Goal: Transaction & Acquisition: Purchase product/service

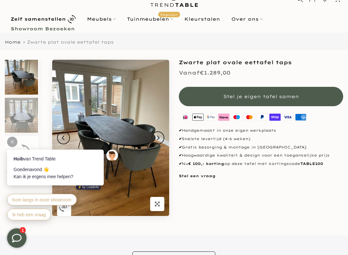
scroll to position [29, 0]
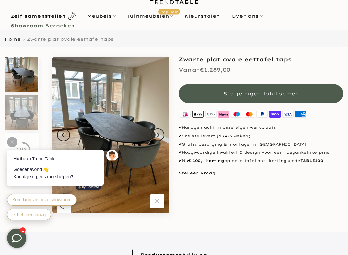
click at [10, 141] on div at bounding box center [12, 142] width 10 height 10
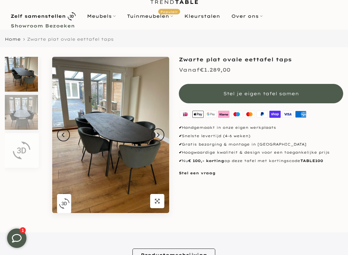
click at [157, 140] on button "Next" at bounding box center [158, 134] width 13 height 13
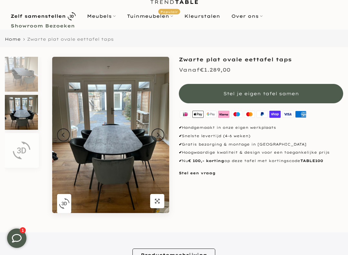
click at [160, 138] on button "Next" at bounding box center [158, 134] width 13 height 13
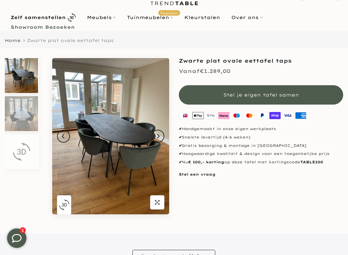
click at [22, 118] on img at bounding box center [21, 113] width 33 height 35
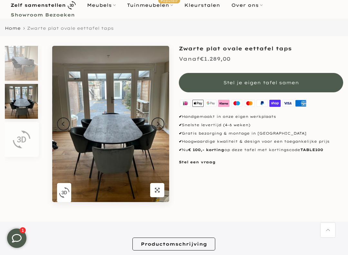
scroll to position [39, 0]
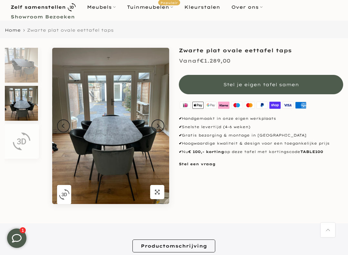
click at [112, 140] on img at bounding box center [110, 126] width 117 height 156
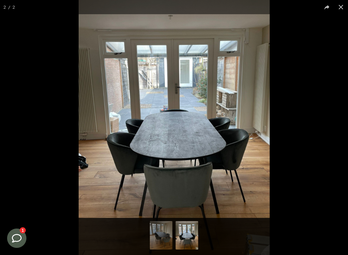
click at [342, 5] on button at bounding box center [341, 7] width 14 height 14
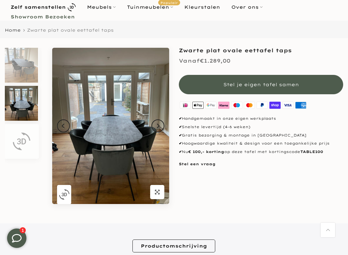
click at [227, 85] on span "Stel je eigen tafel samen" at bounding box center [262, 85] width 76 height 6
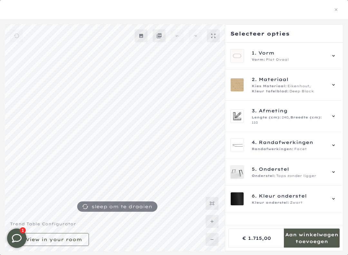
click at [336, 56] on icon at bounding box center [333, 55] width 5 height 5
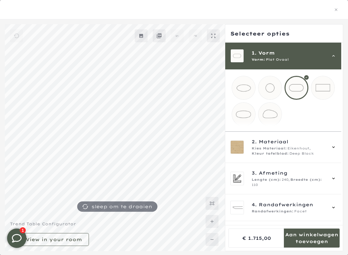
click at [266, 151] on span "Kies Materiaal:" at bounding box center [269, 148] width 35 height 5
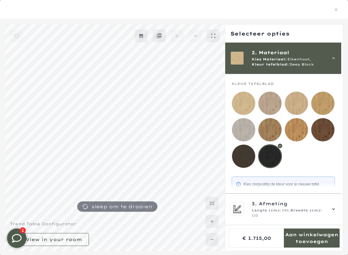
scroll to position [69, 0]
click at [270, 155] on div at bounding box center [270, 156] width 24 height 24
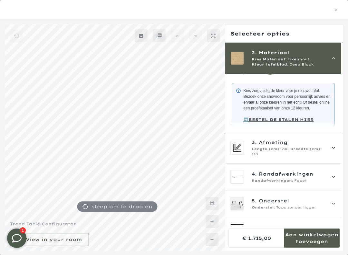
scroll to position [165, 0]
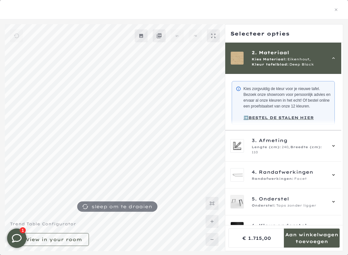
click at [272, 144] on span "Afmeting" at bounding box center [273, 140] width 29 height 7
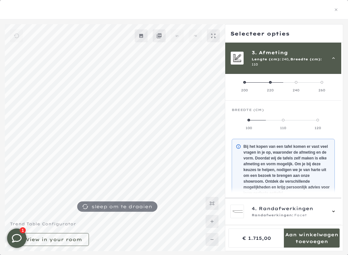
scroll to position [67, 0]
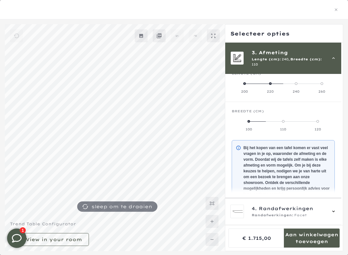
click at [240, 82] on label "200" at bounding box center [245, 87] width 26 height 13
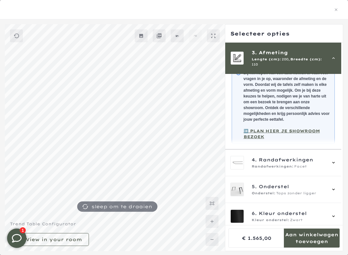
scroll to position [142, 0]
click at [271, 158] on div "4. Randafwerkingen Randafwerkingen: Facet" at bounding box center [289, 162] width 75 height 13
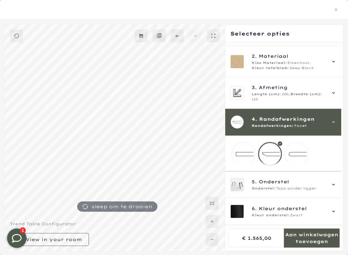
scroll to position [25, 0]
click at [261, 183] on span "Onderstel" at bounding box center [274, 181] width 30 height 7
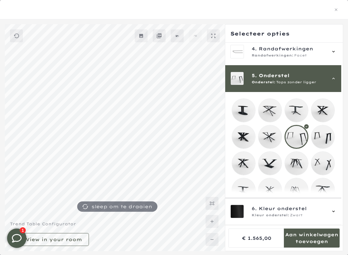
scroll to position [93, 0]
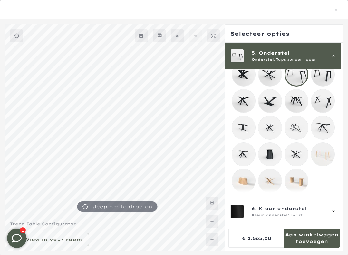
click at [265, 213] on span "Kleur onderstel:" at bounding box center [271, 215] width 38 height 5
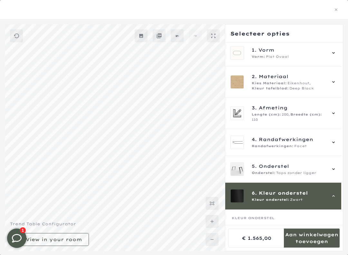
scroll to position [0, 0]
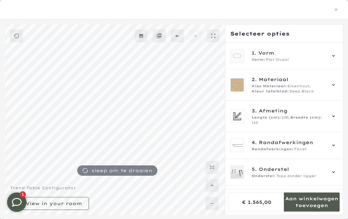
scroll to position [77, 0]
click at [337, 9] on icon "button" at bounding box center [336, 9] width 5 height 5
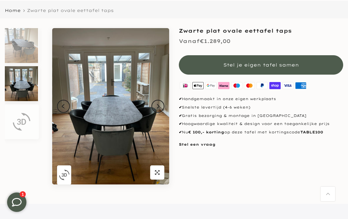
scroll to position [59, 0]
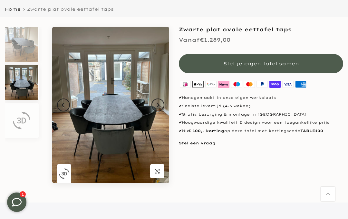
click at [163, 107] on button "Next" at bounding box center [158, 104] width 13 height 13
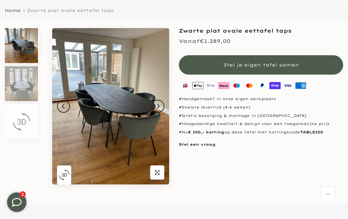
scroll to position [77, 0]
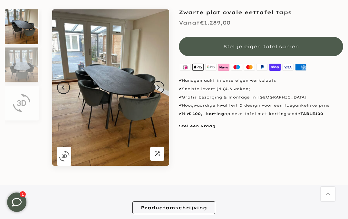
scroll to position [58, 0]
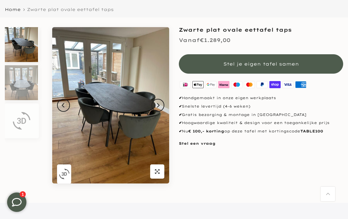
scroll to position [58, 0]
